Goal: Task Accomplishment & Management: Use online tool/utility

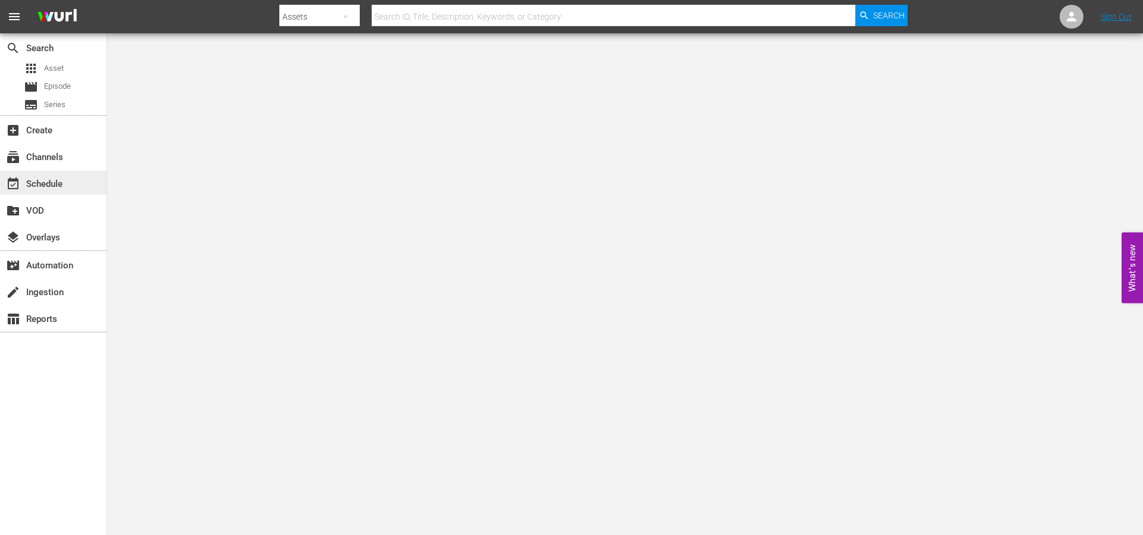
click at [51, 188] on div "event_available Schedule" at bounding box center [33, 182] width 67 height 11
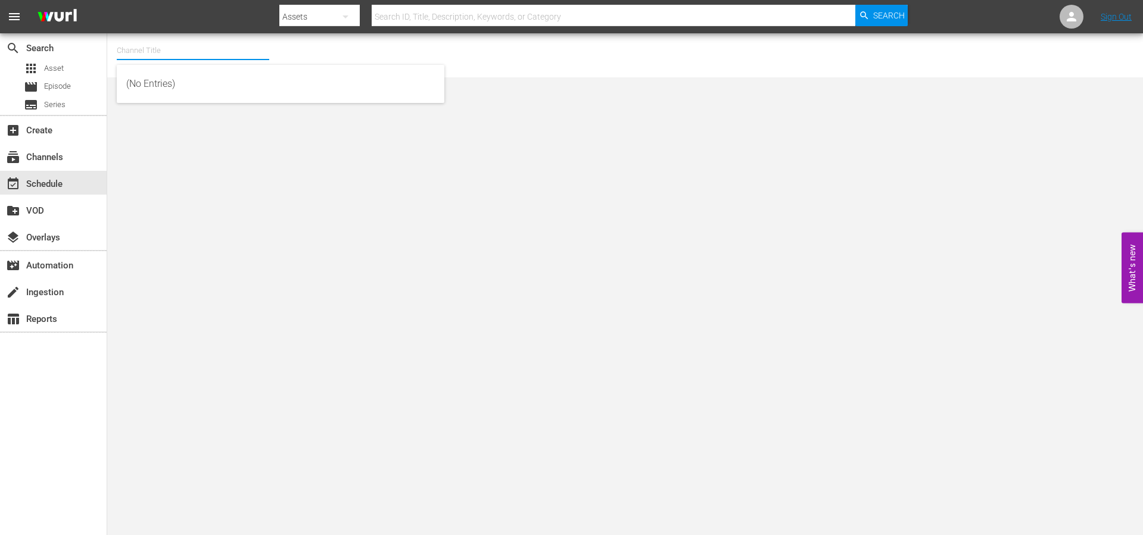
click at [231, 58] on input "text" at bounding box center [193, 50] width 152 height 29
click at [224, 85] on div "Screambox TV (1845 - cinedigm_entertainment_corp_screamboxtv_1)" at bounding box center [280, 84] width 309 height 29
type input "Screambox TV (1845 - cinedigm_entertainment_corp_screamboxtv_1)"
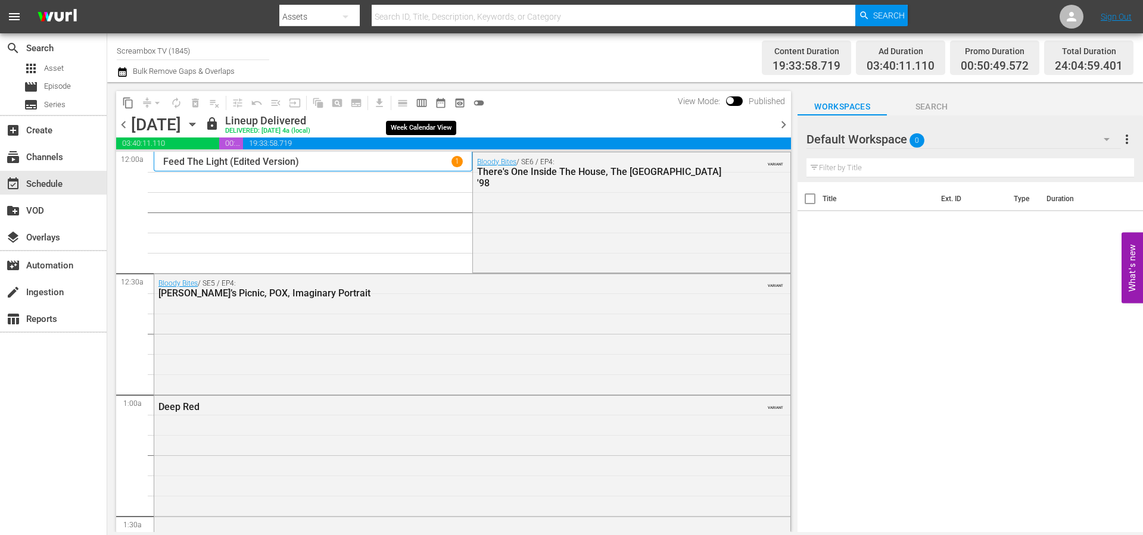
click at [424, 104] on span "calendar_view_week_outlined" at bounding box center [422, 103] width 12 height 12
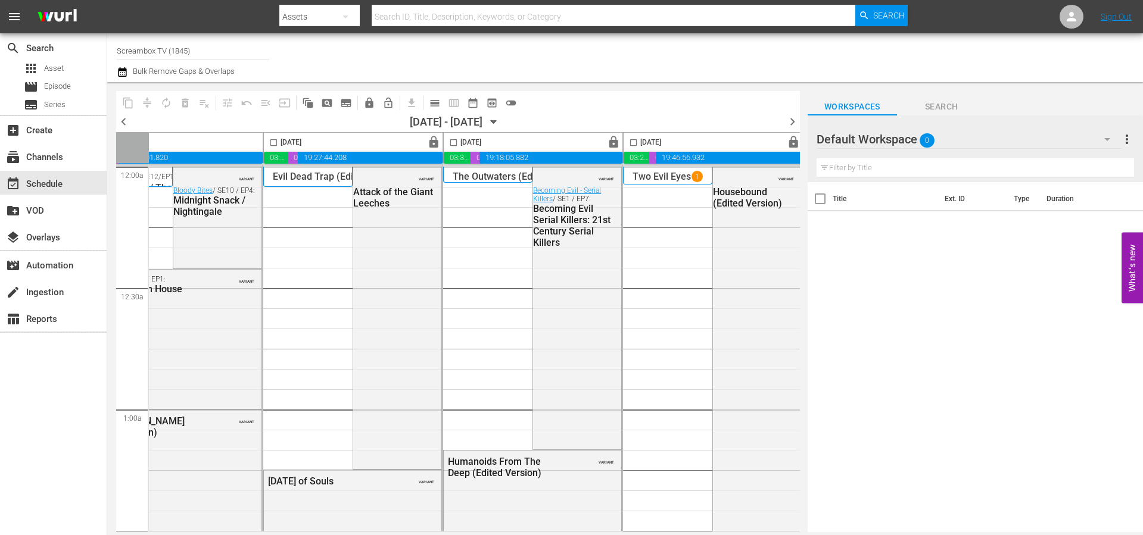
scroll to position [0, 613]
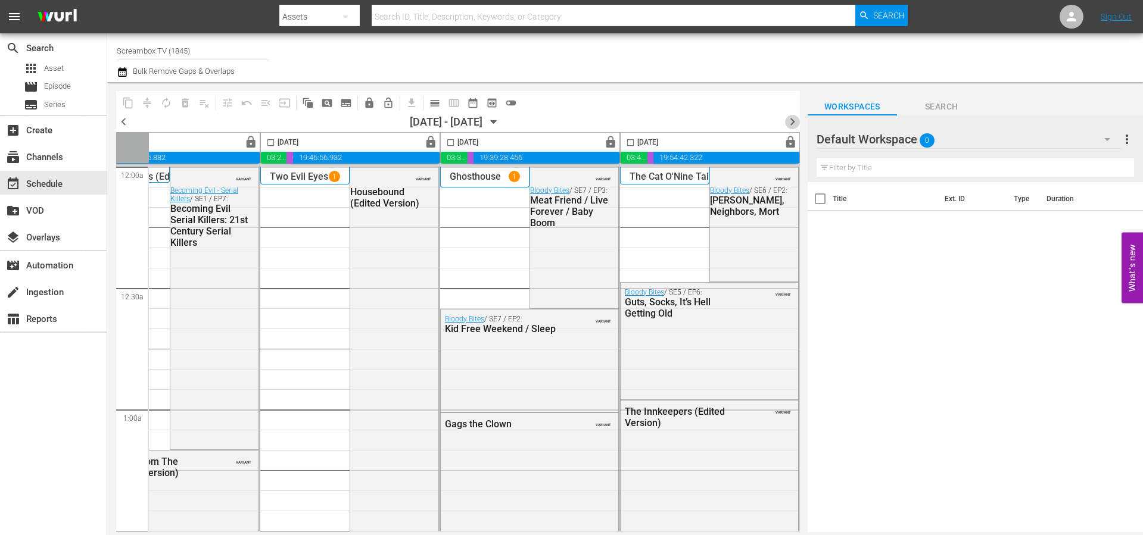
drag, startPoint x: 792, startPoint y: 119, endPoint x: 788, endPoint y: 76, distance: 43.7
click at [793, 119] on span "chevron_right" at bounding box center [792, 121] width 15 height 15
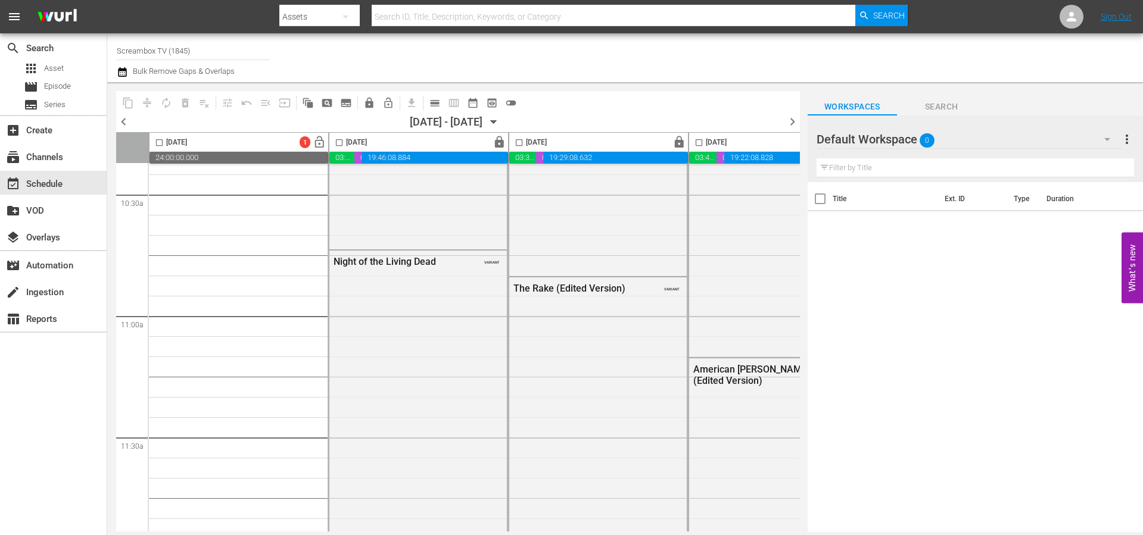
scroll to position [74, 0]
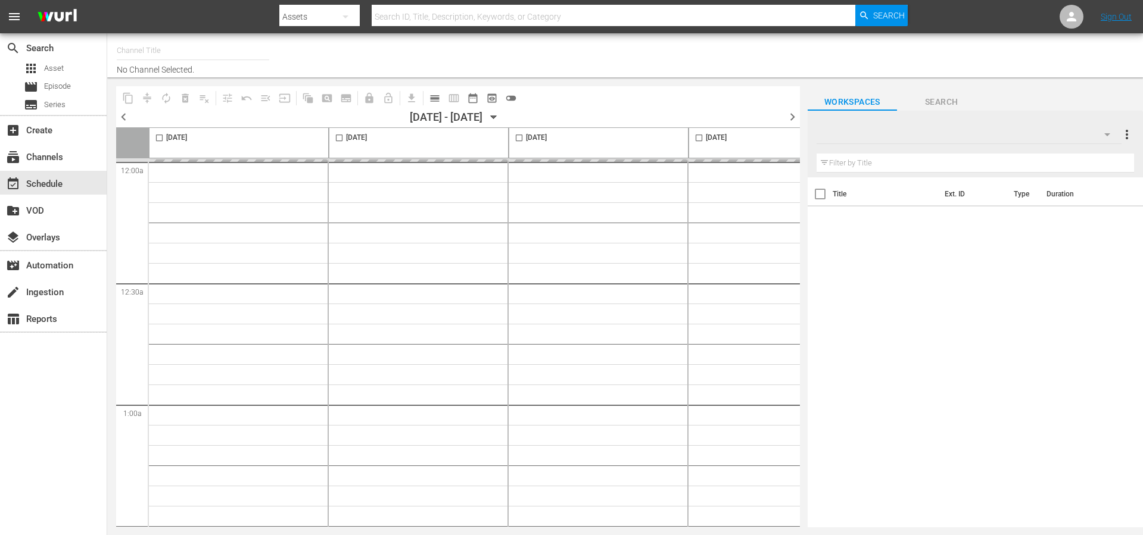
type input "Screambox TV (1845)"
